Goal: Find specific page/section: Find specific page/section

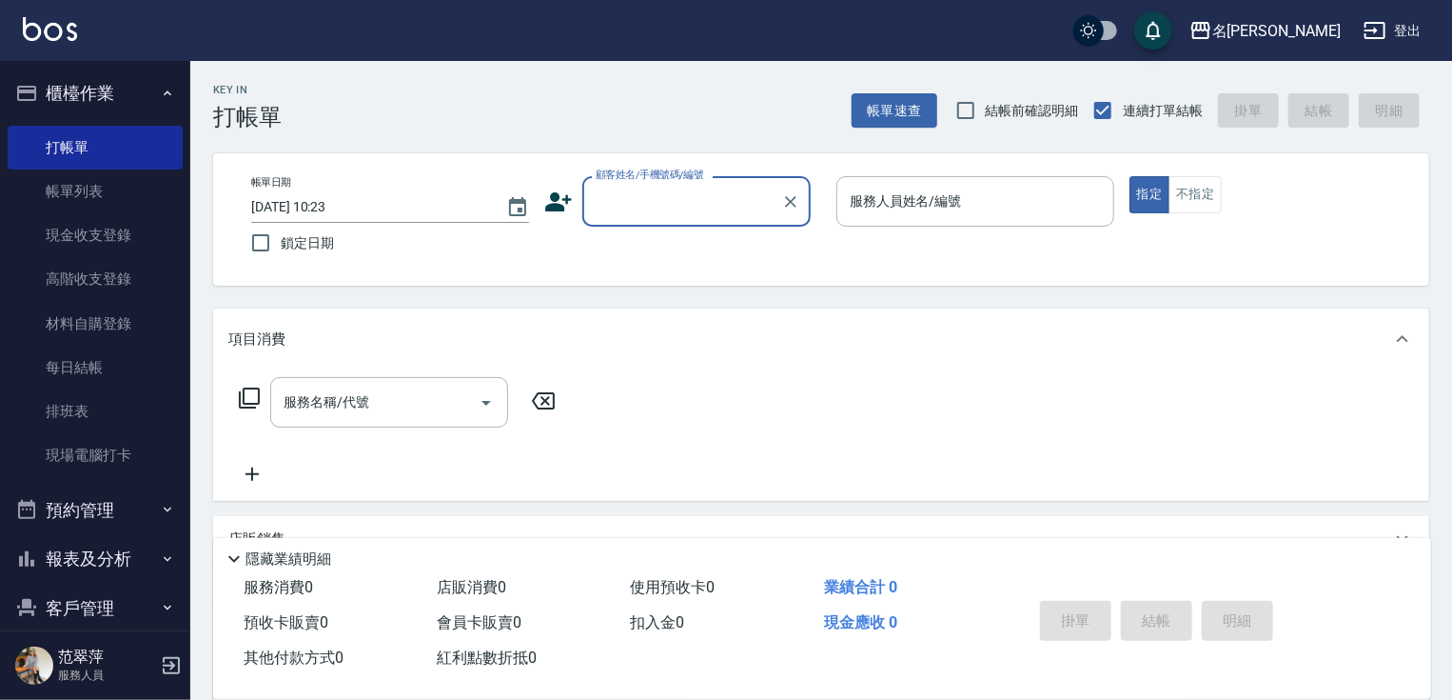
scroll to position [72, 0]
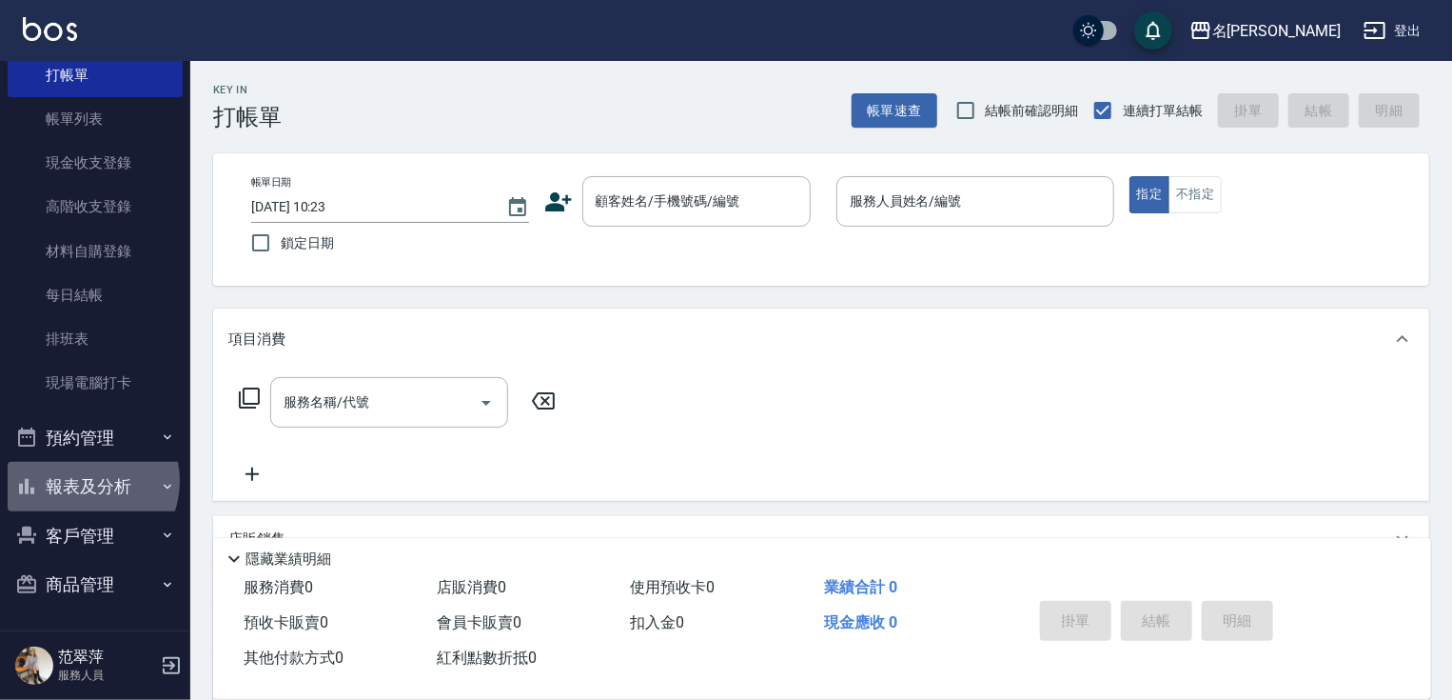
click at [85, 480] on button "報表及分析" at bounding box center [95, 486] width 175 height 49
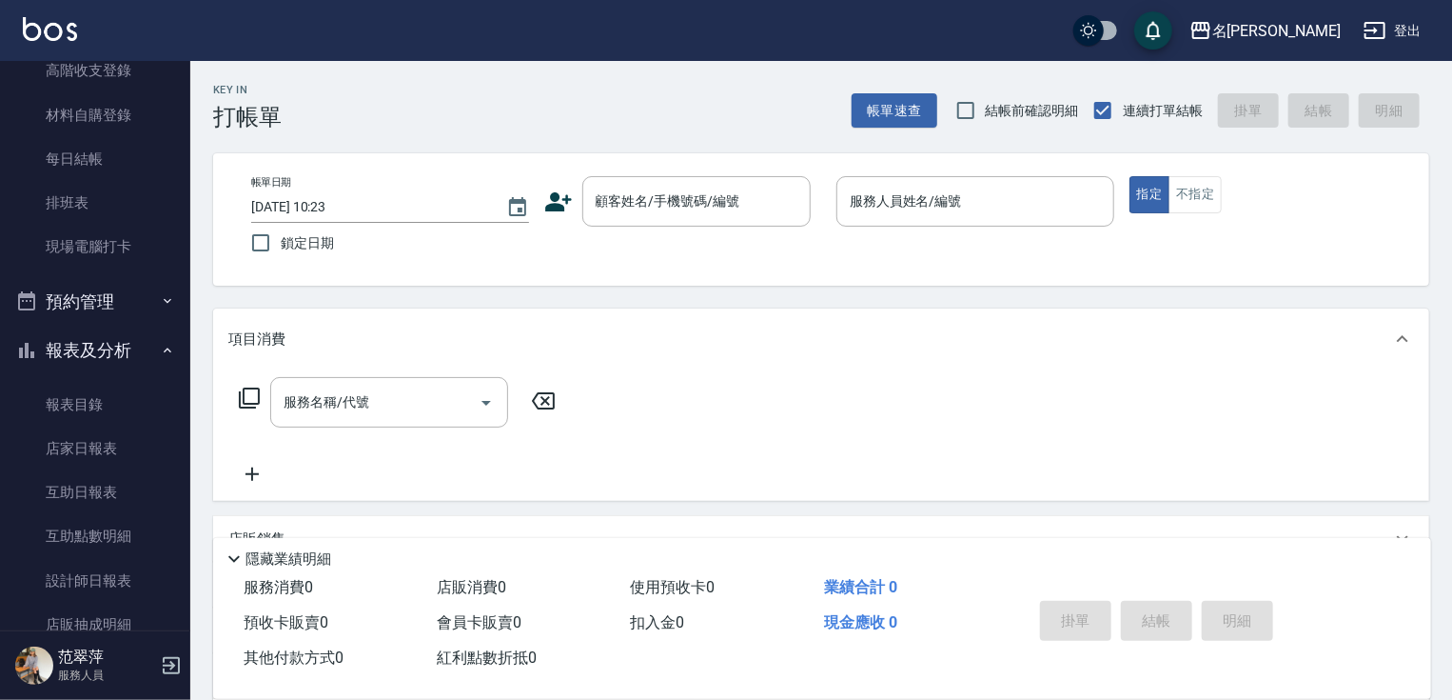
scroll to position [292, 0]
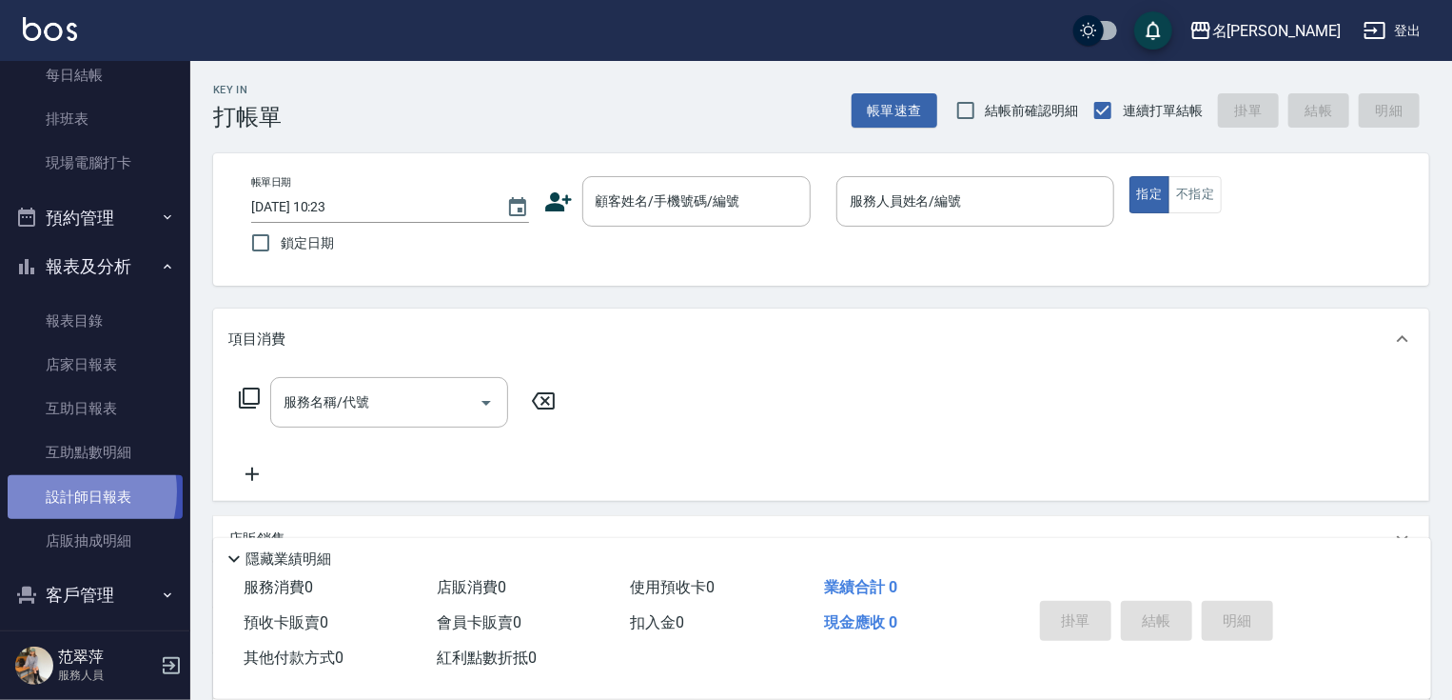
click at [61, 491] on link "設計師日報表" at bounding box center [95, 497] width 175 height 44
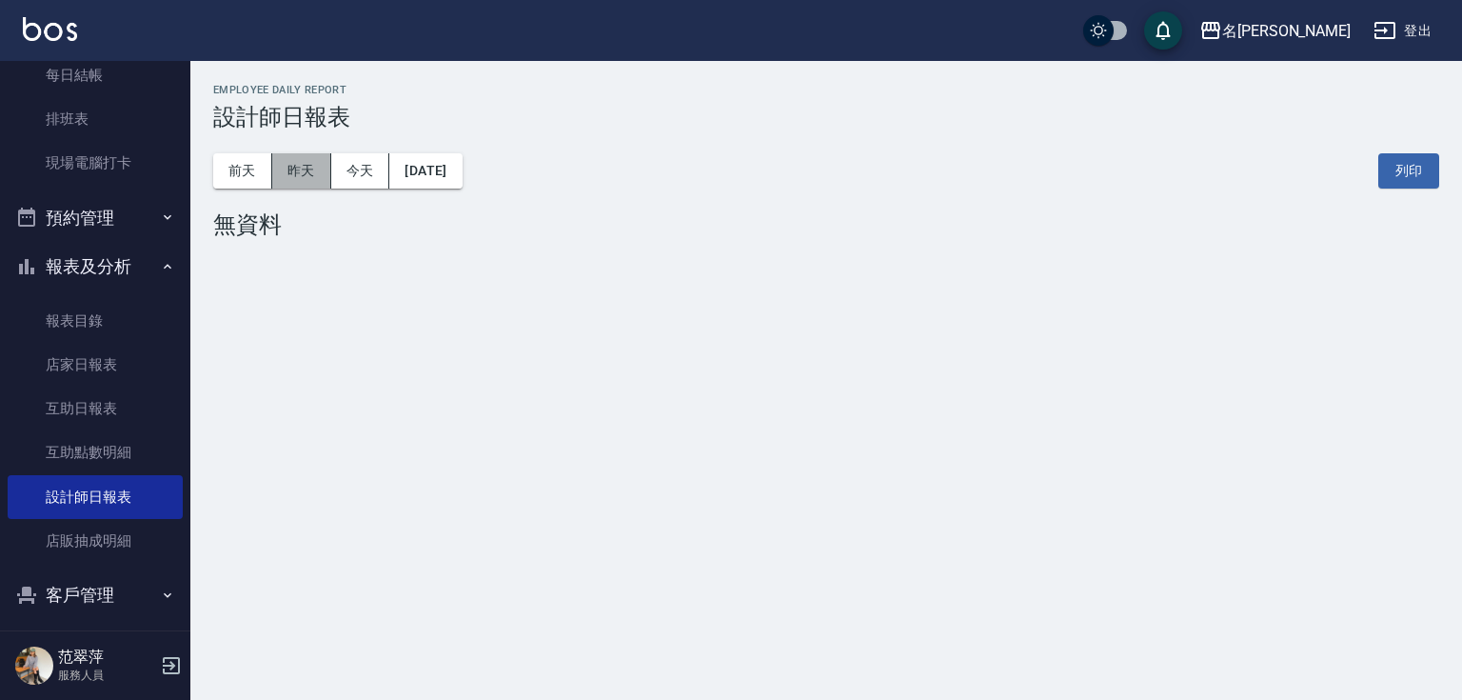
click at [285, 167] on button "昨天" at bounding box center [301, 170] width 59 height 35
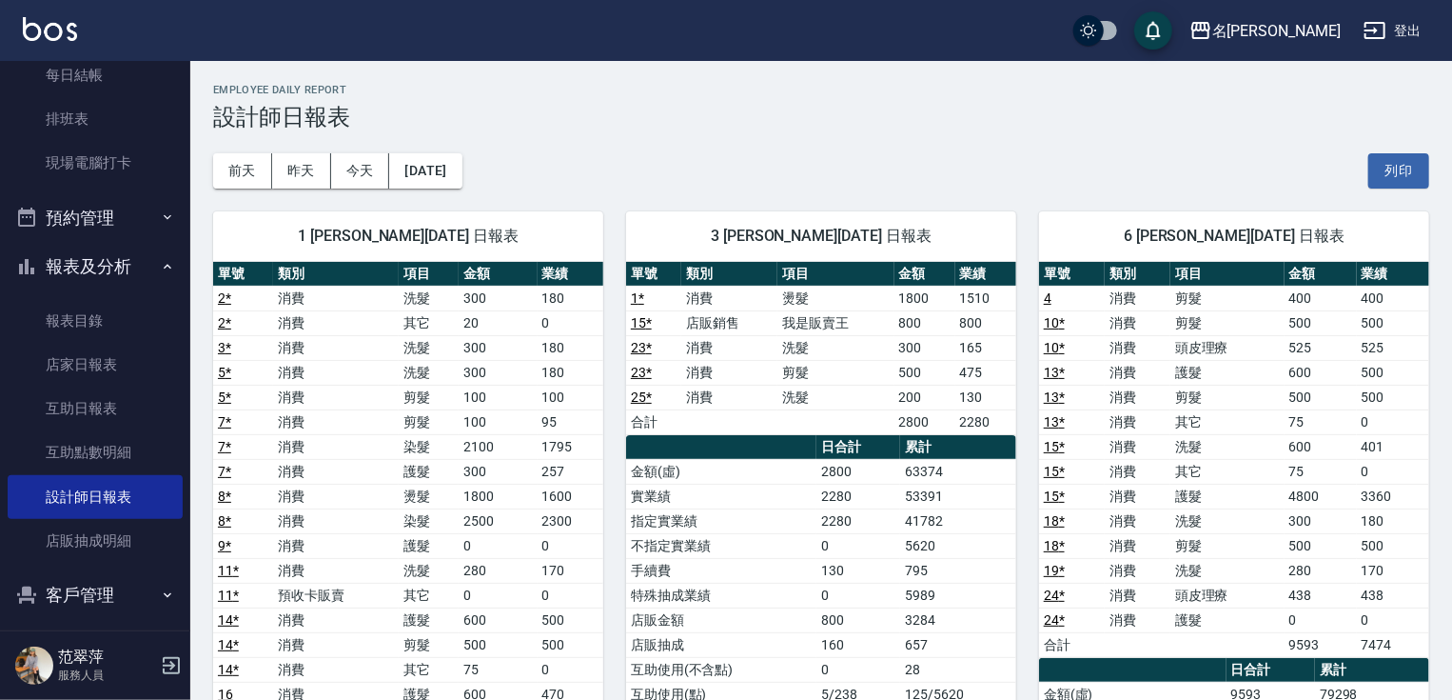
drag, startPoint x: 179, startPoint y: 284, endPoint x: 181, endPoint y: 269, distance: 14.4
click at [181, 269] on nav "櫃檯作業 打帳單 帳單列表 現金收支登錄 高階收支登錄 材料自購登錄 每日結帳 排班表 現場電腦打卡 預約管理 預約管理 單日預約紀錄 單週預約紀錄 報表及分…" at bounding box center [95, 345] width 190 height 569
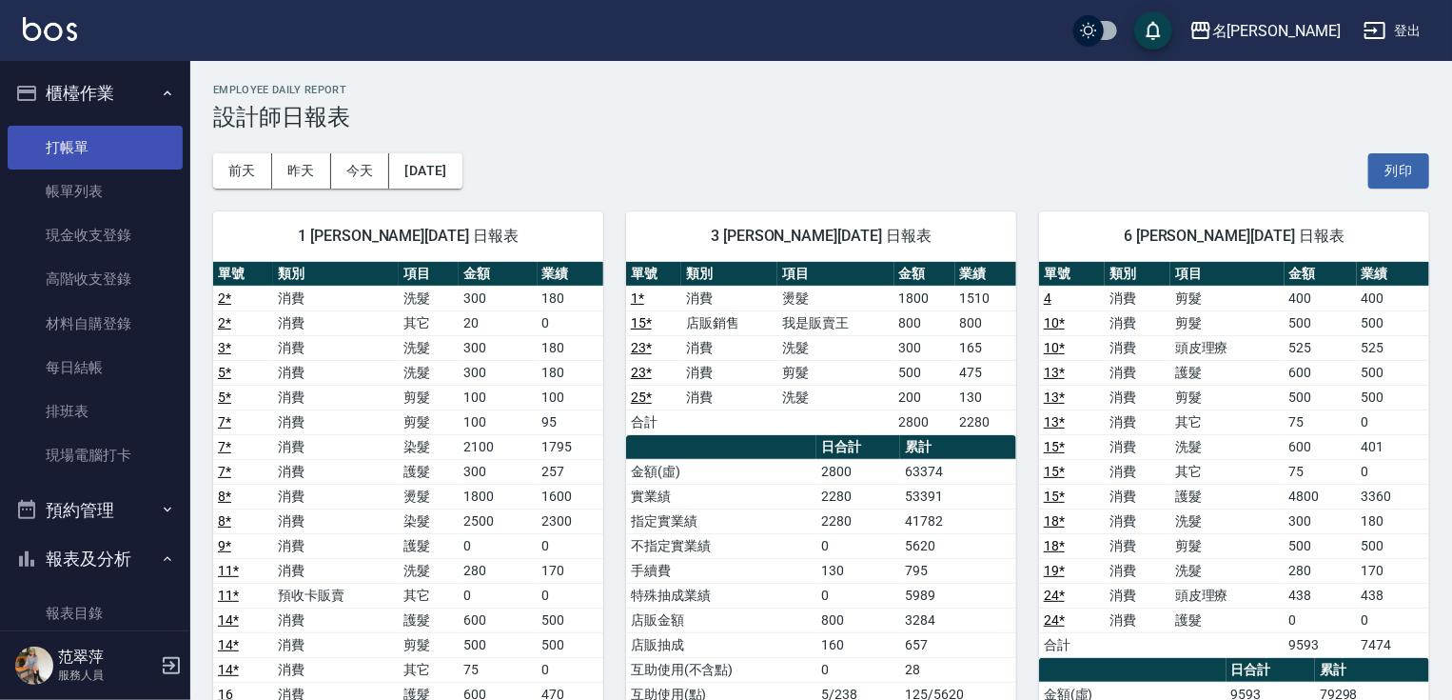
click at [102, 160] on link "打帳單" at bounding box center [95, 148] width 175 height 44
